Goal: Book appointment/travel/reservation

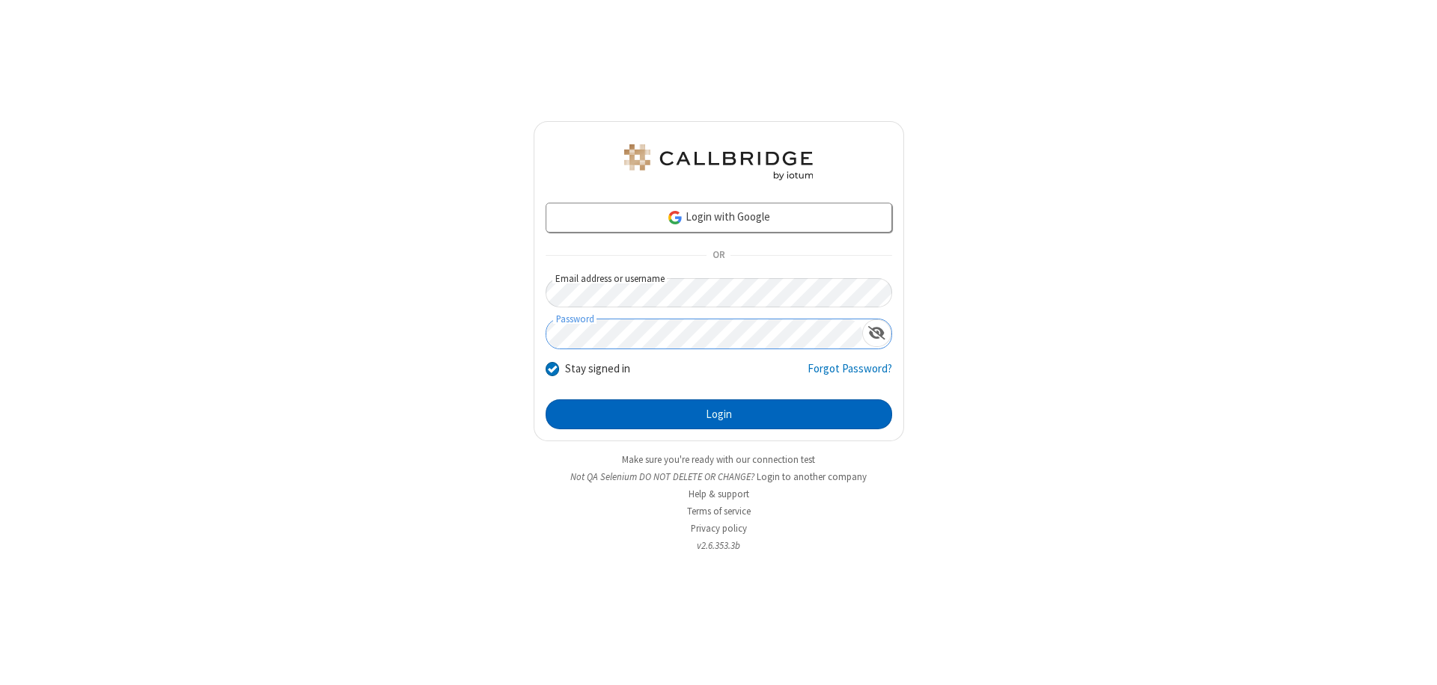
click at [718, 415] on button "Login" at bounding box center [719, 415] width 346 height 30
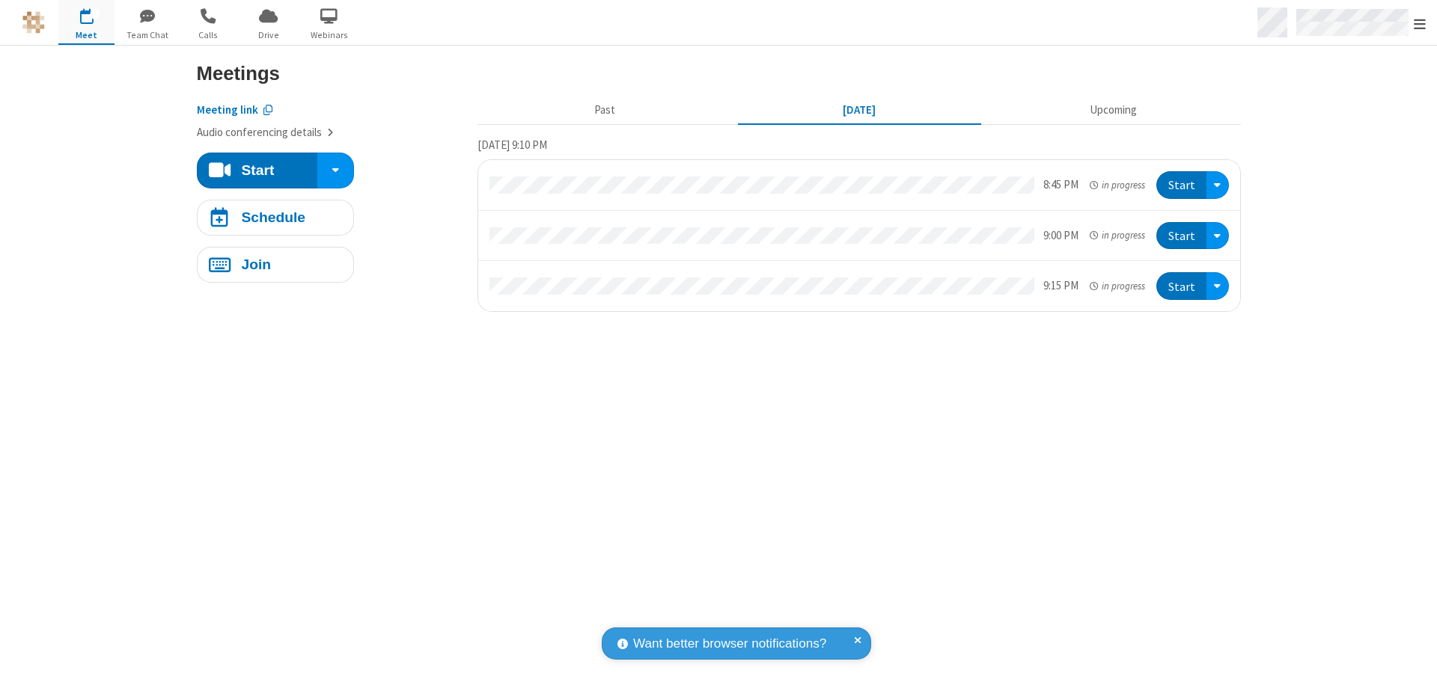
click at [1420, 23] on span "Open menu" at bounding box center [1420, 23] width 12 height 15
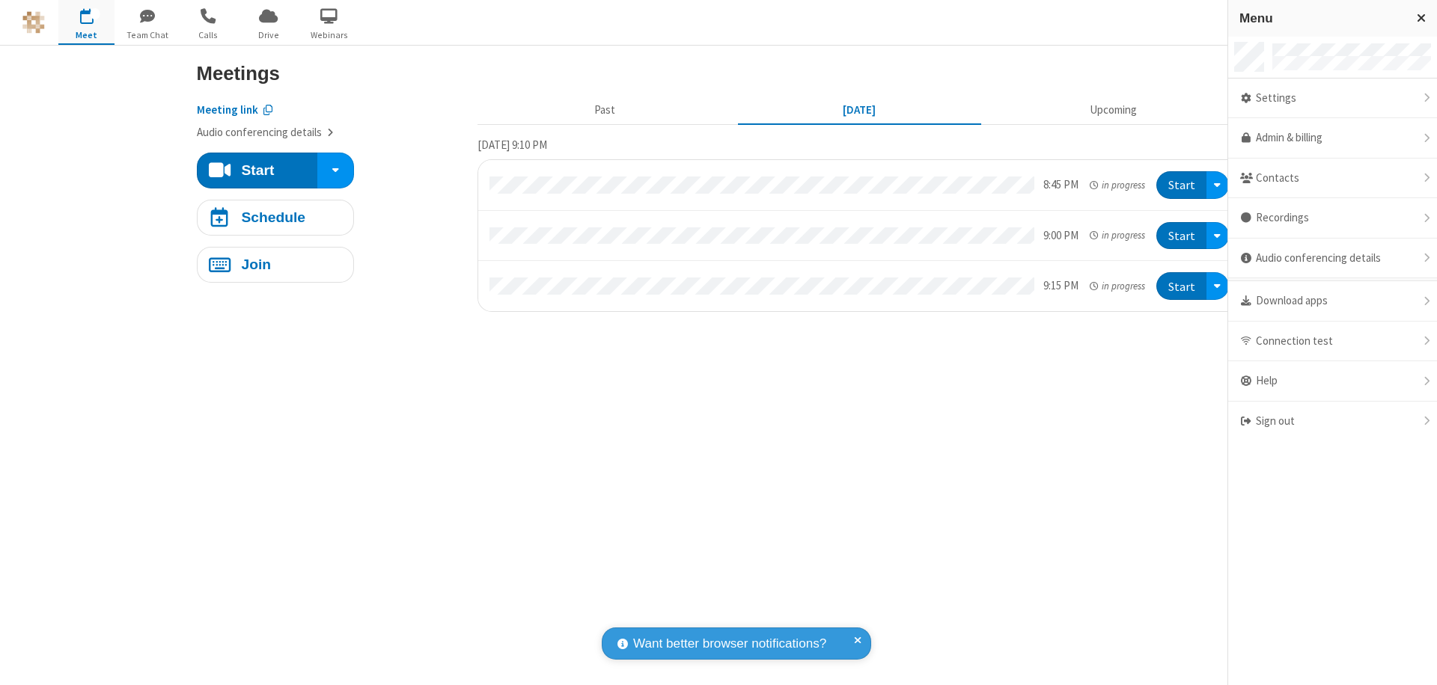
click at [86, 22] on span "button" at bounding box center [86, 15] width 56 height 25
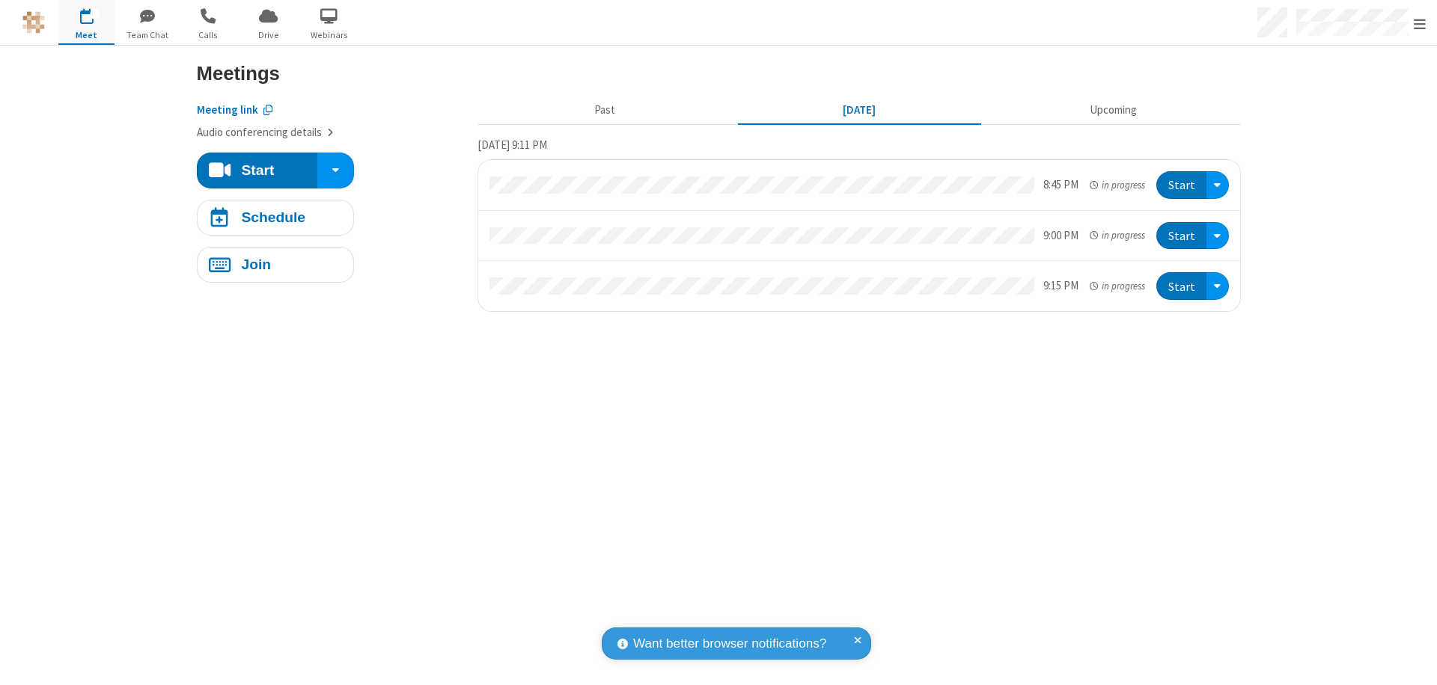
click at [86, 22] on span "button" at bounding box center [86, 15] width 56 height 25
click at [275, 217] on h4 "Schedule" at bounding box center [273, 217] width 64 height 14
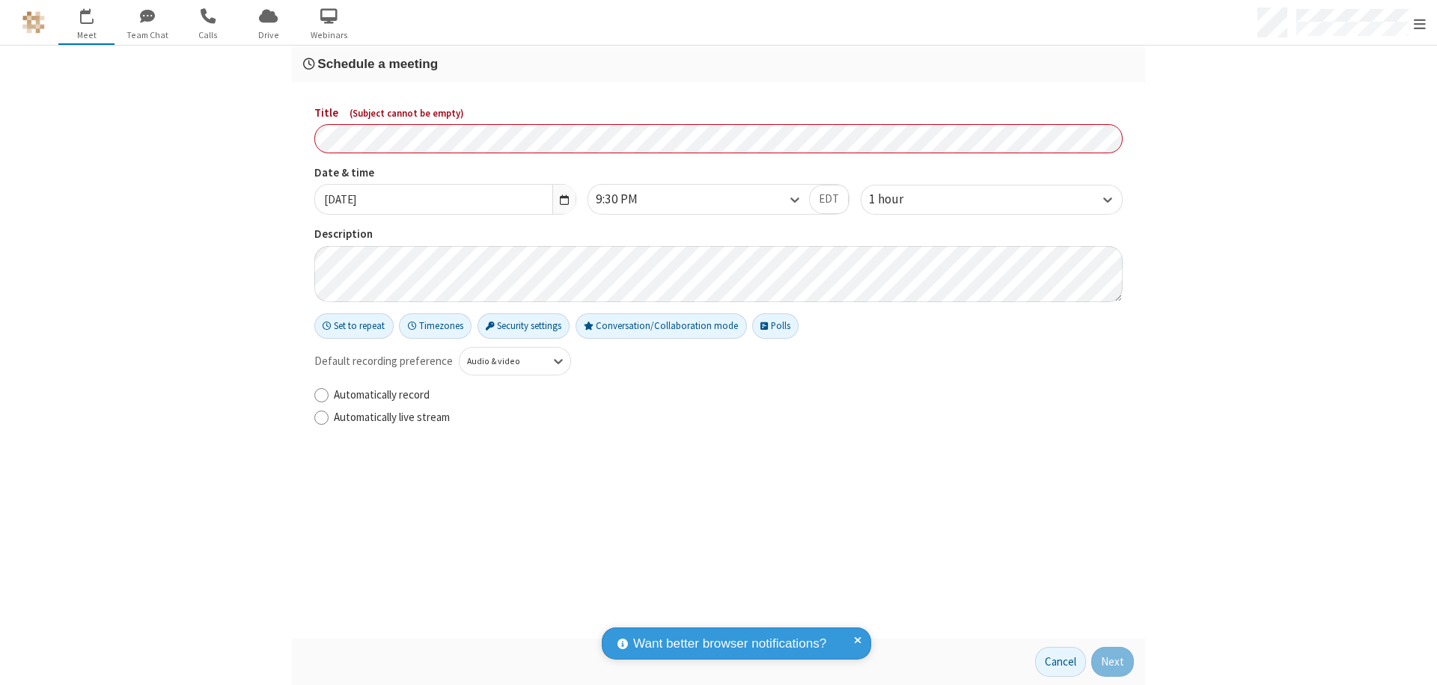
click at [718, 64] on h3 "Schedule a meeting" at bounding box center [718, 64] width 831 height 14
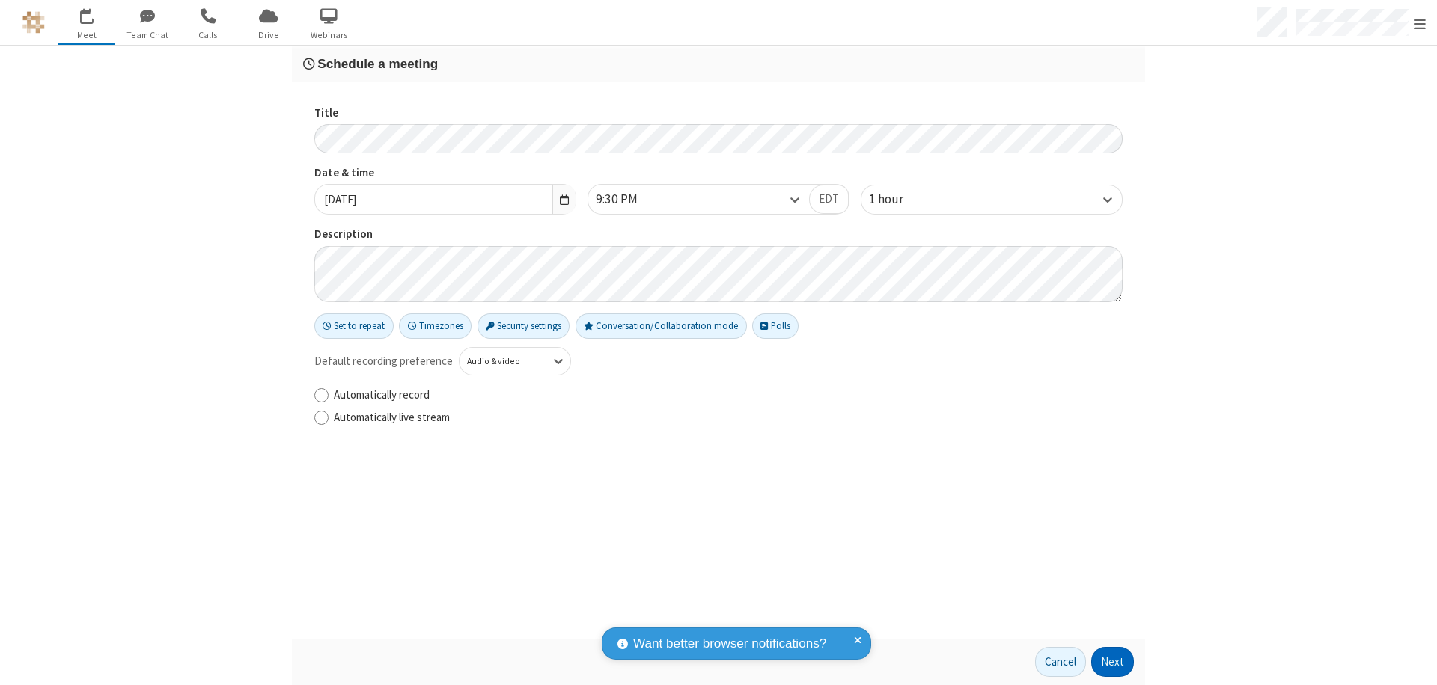
click at [1113, 662] on button "Next" at bounding box center [1112, 662] width 43 height 30
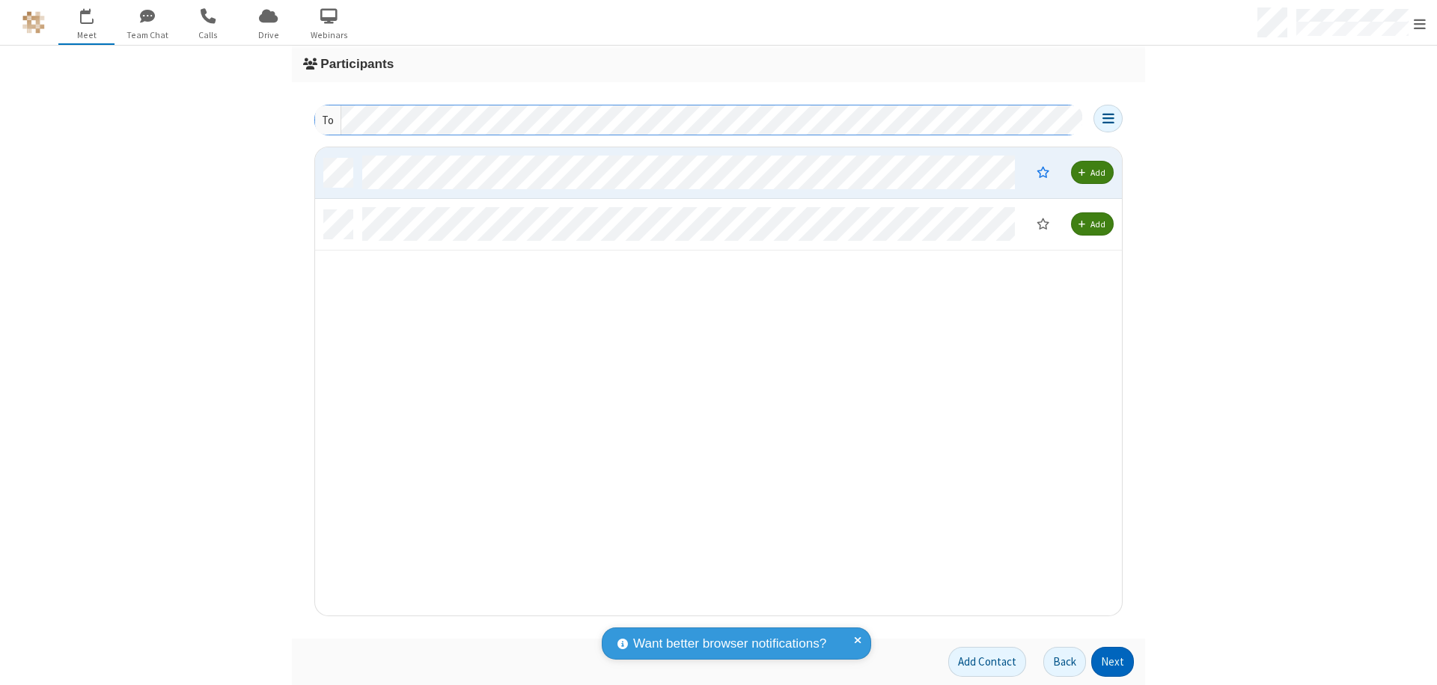
click at [1113, 662] on button "Next" at bounding box center [1112, 662] width 43 height 30
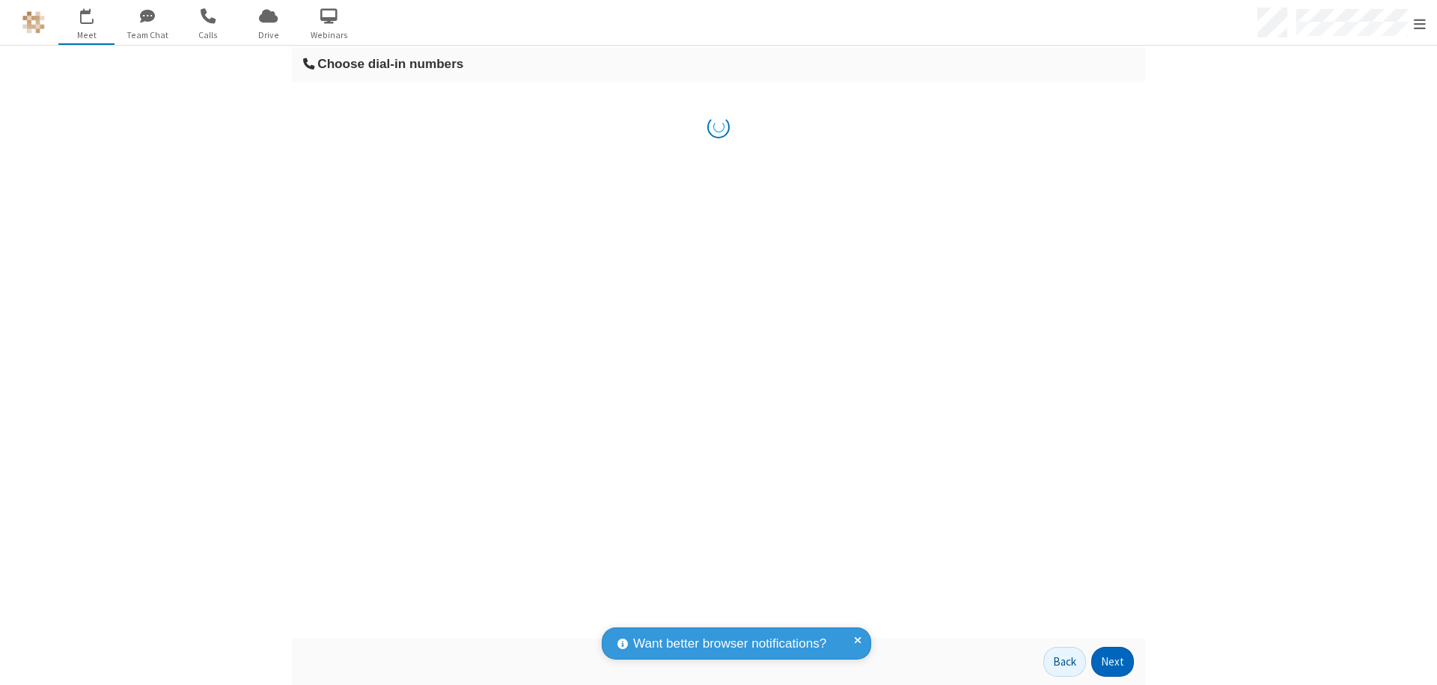
click at [1113, 662] on button "Next" at bounding box center [1112, 662] width 43 height 30
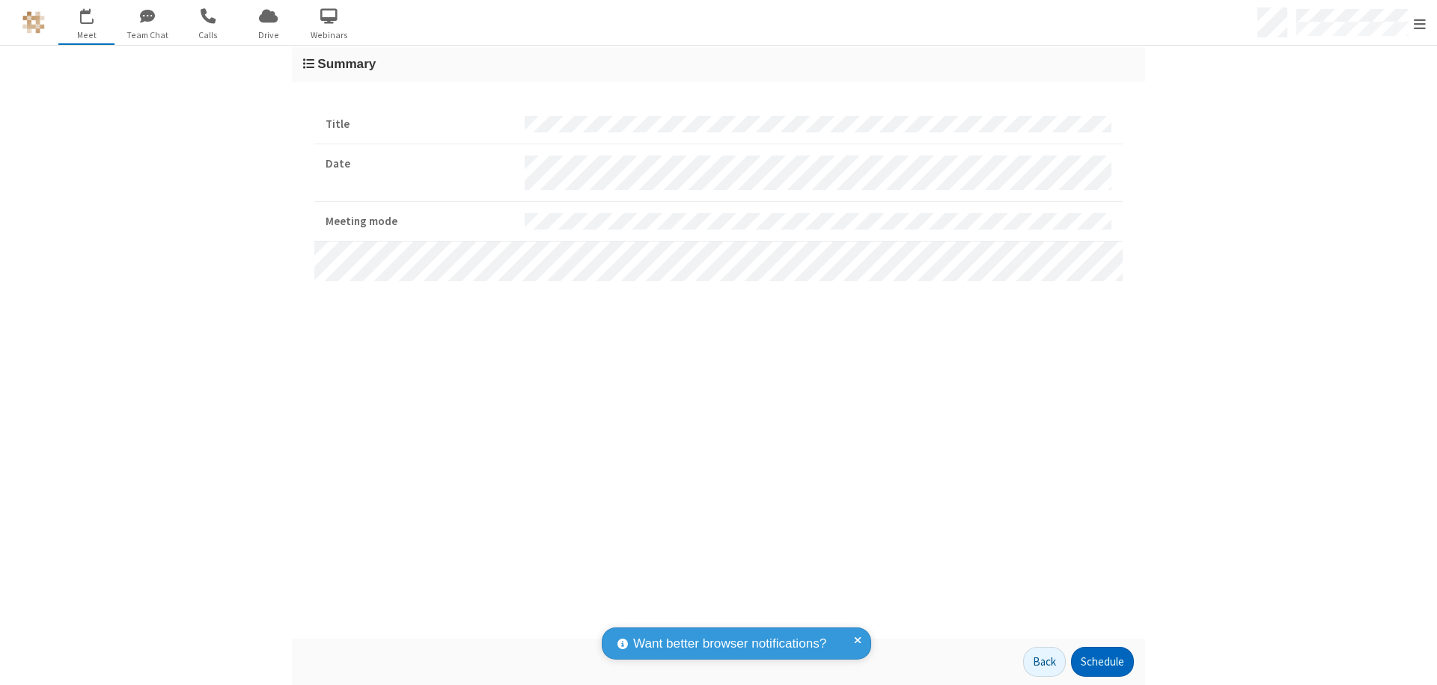
click at [1102, 662] on button "Schedule" at bounding box center [1102, 662] width 63 height 30
